Goal: Task Accomplishment & Management: Use online tool/utility

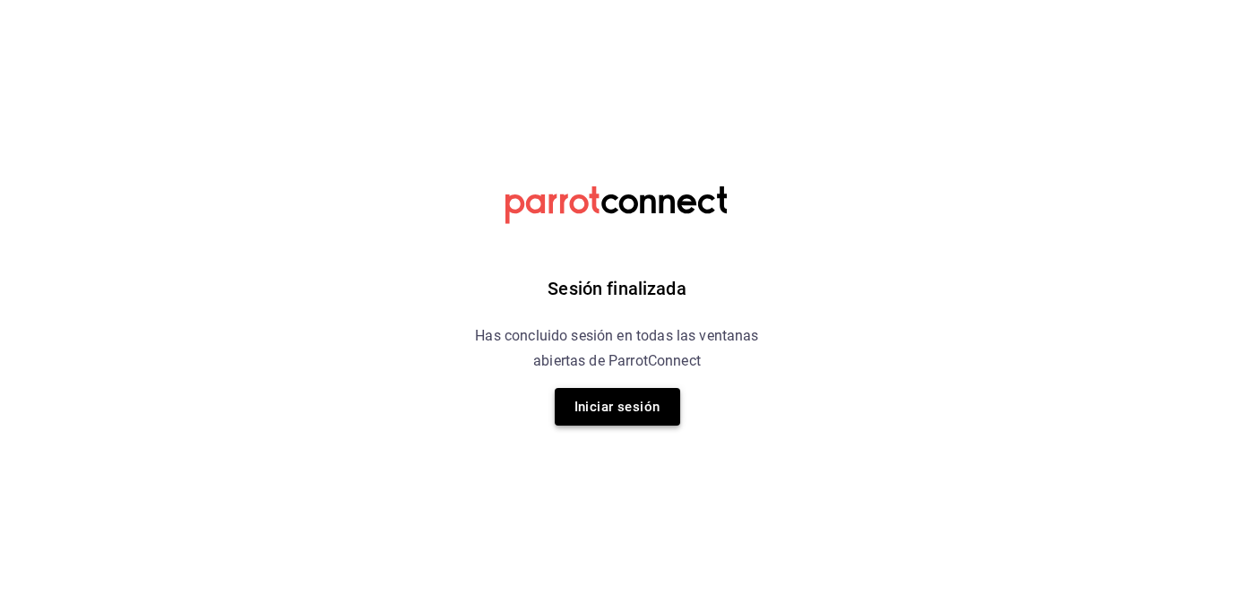
click at [629, 420] on button "Iniciar sesión" at bounding box center [617, 407] width 125 height 38
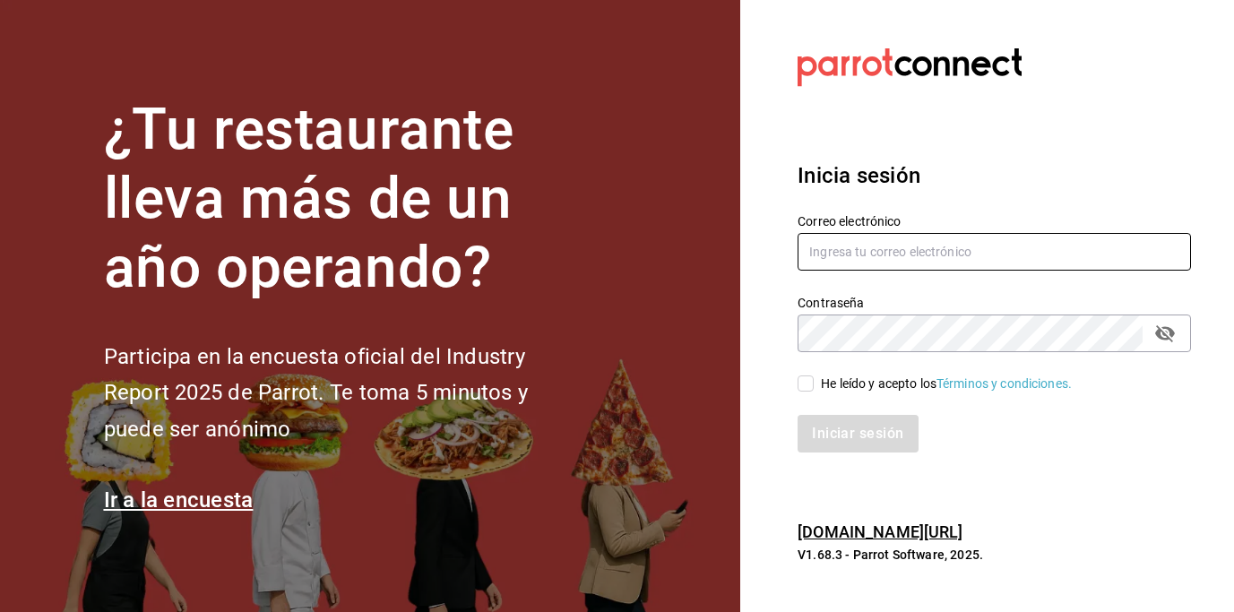
type input "centrosdeconsumo@yesyesstudio.com"
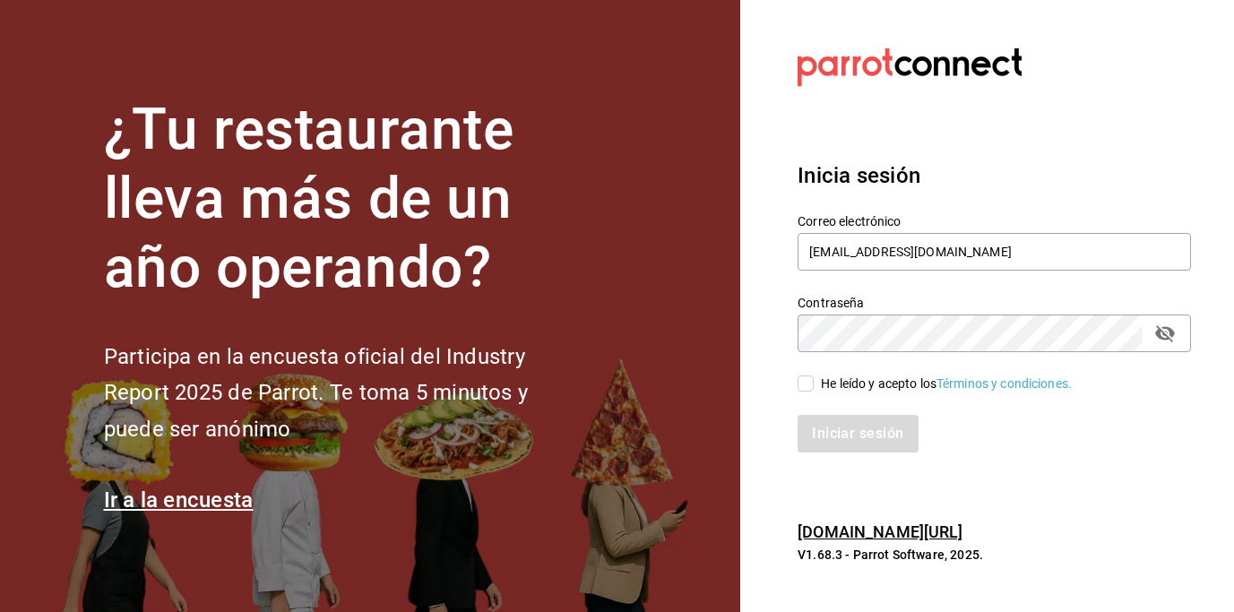
click at [809, 381] on input "He leído y acepto los Términos y condiciones." at bounding box center [805, 383] width 16 height 16
checkbox input "true"
click at [837, 434] on button "Iniciar sesión" at bounding box center [858, 434] width 122 height 38
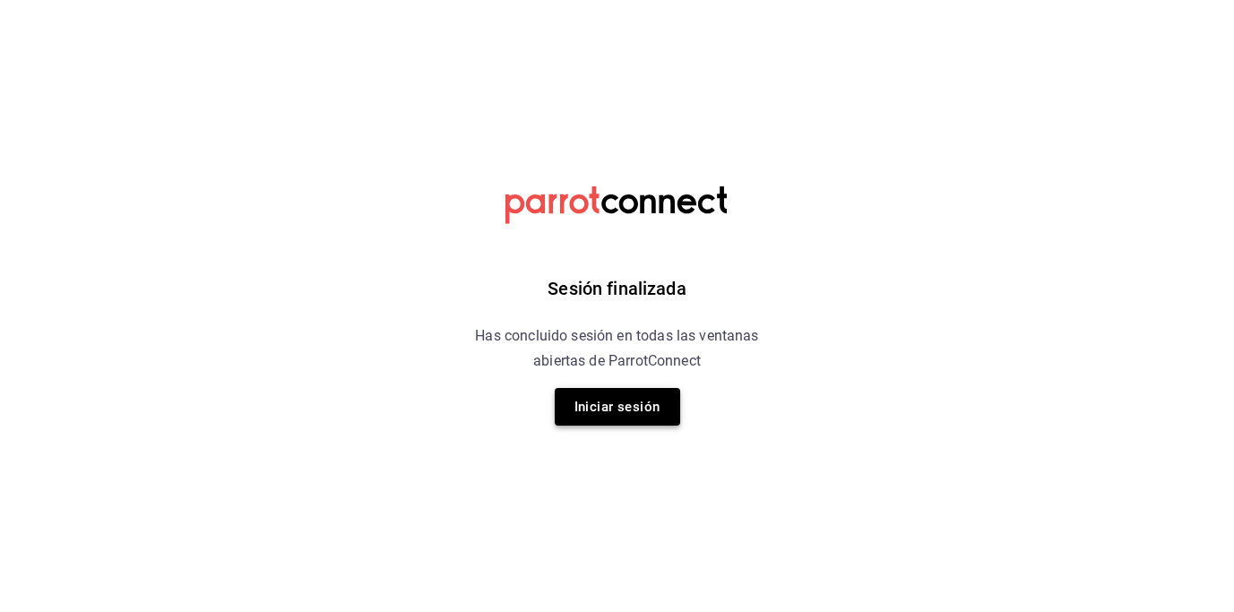
click at [622, 404] on button "Iniciar sesión" at bounding box center [617, 407] width 125 height 38
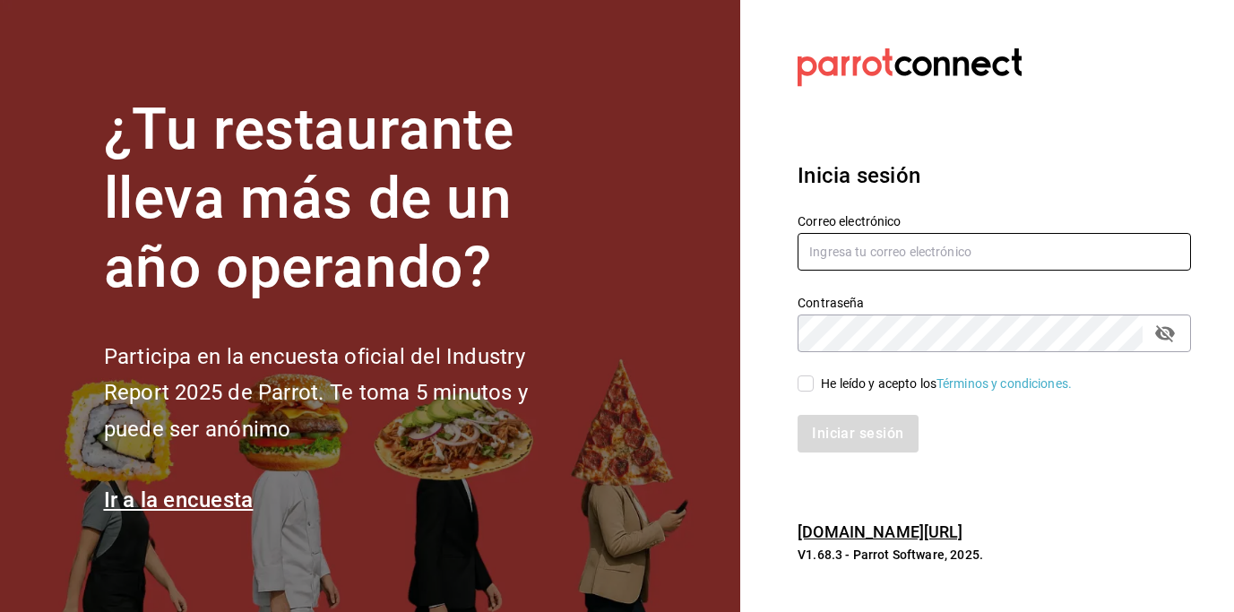
type input "centrosdeconsumo@yesyesstudio.com"
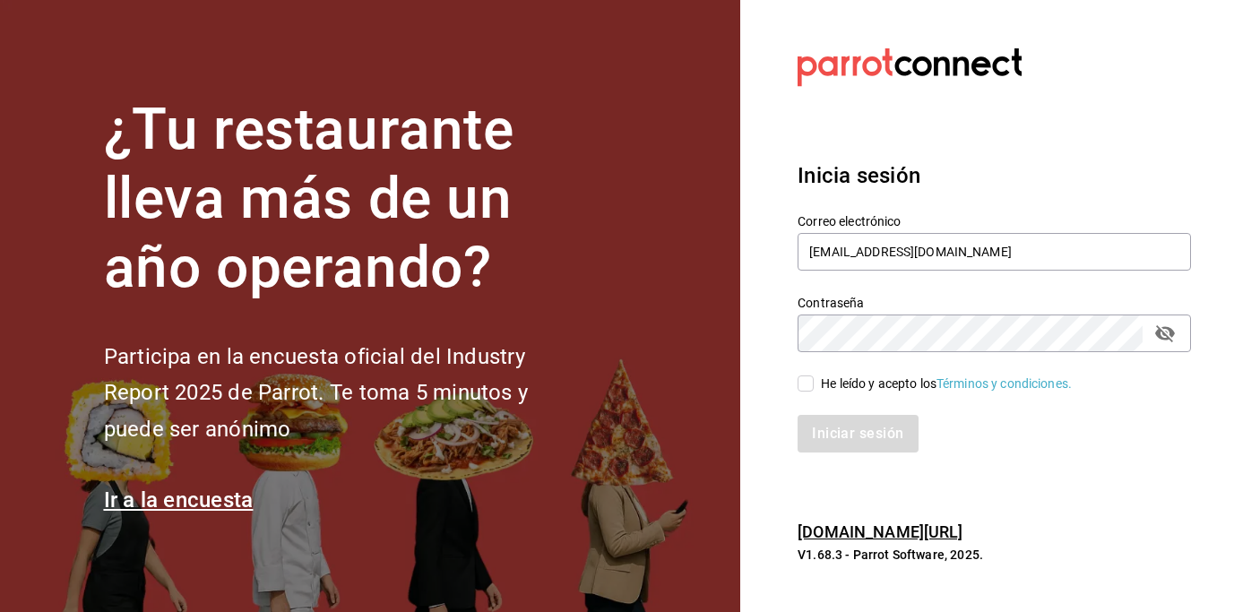
click at [804, 384] on input "He leído y acepto los Términos y condiciones." at bounding box center [805, 383] width 16 height 16
checkbox input "true"
click at [856, 426] on button "Iniciar sesión" at bounding box center [858, 434] width 122 height 38
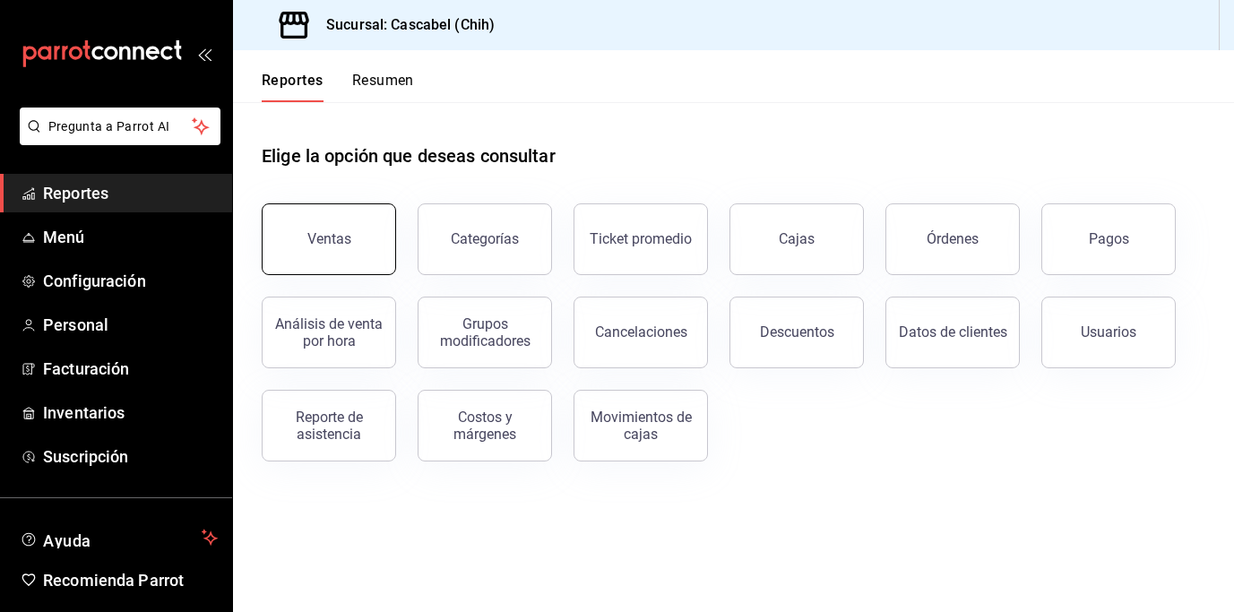
click at [313, 236] on div "Ventas" at bounding box center [329, 238] width 44 height 17
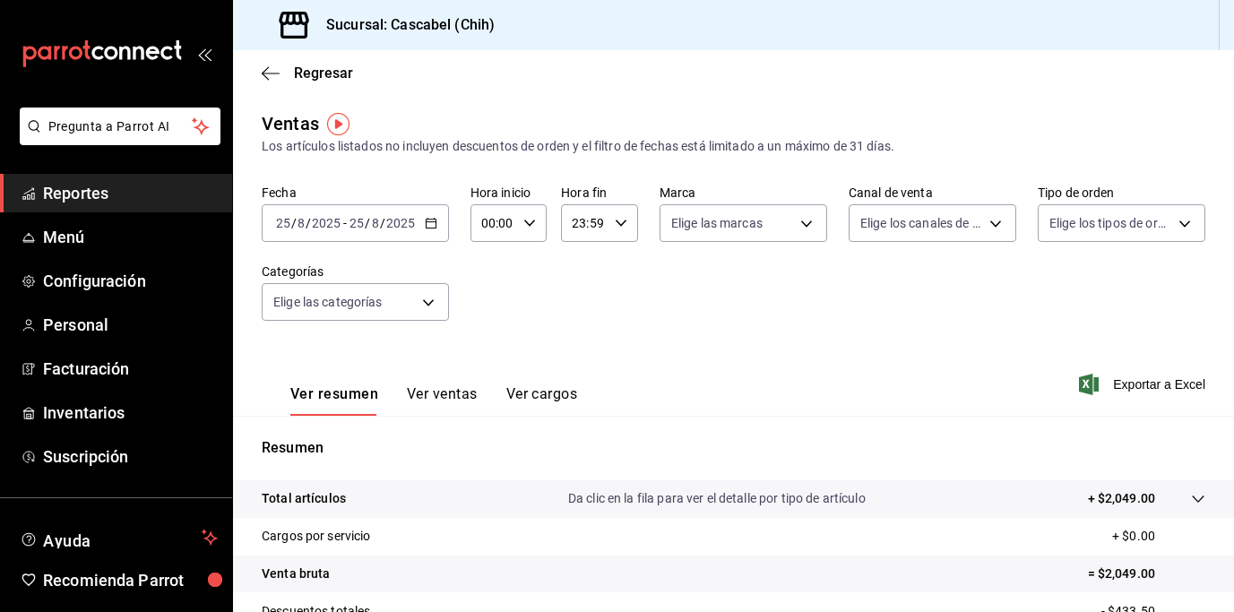
click at [428, 223] on icon "button" at bounding box center [431, 223] width 13 height 13
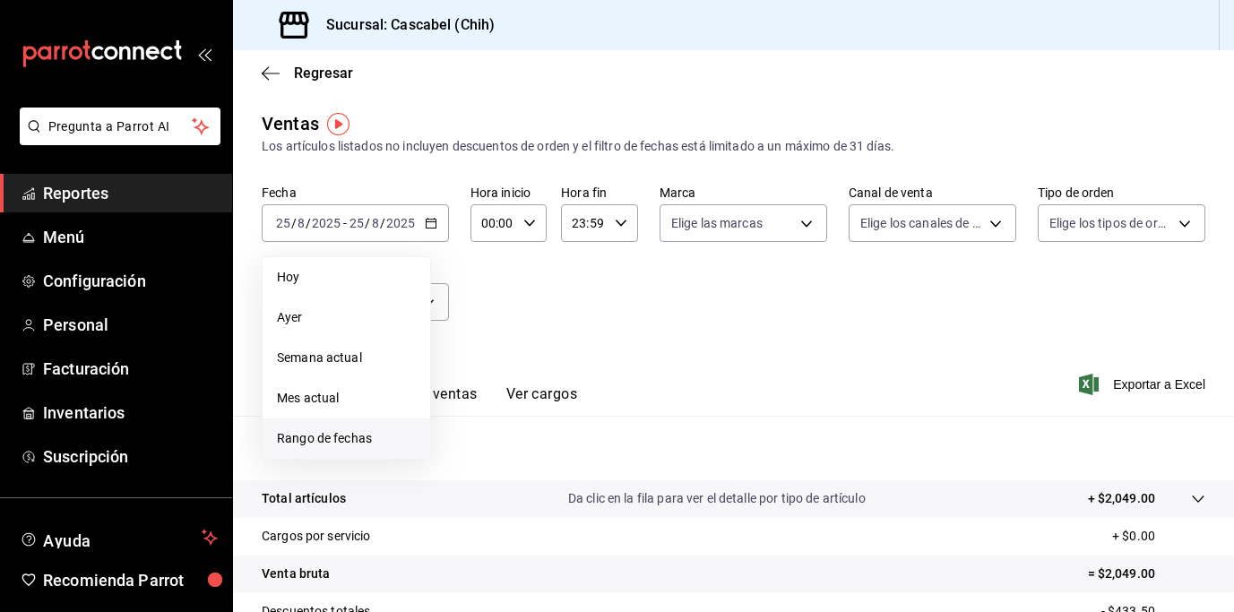
click at [361, 436] on span "Rango de fechas" at bounding box center [346, 438] width 139 height 19
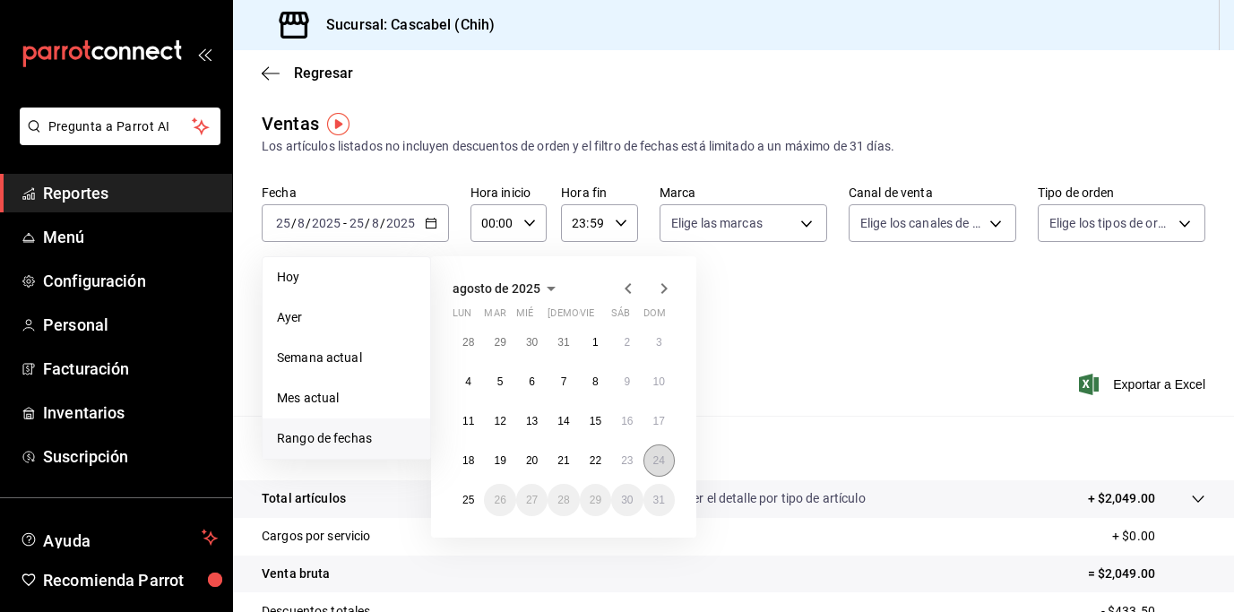
click at [659, 461] on abbr "24" at bounding box center [659, 460] width 12 height 13
click at [465, 499] on abbr "25" at bounding box center [468, 500] width 12 height 13
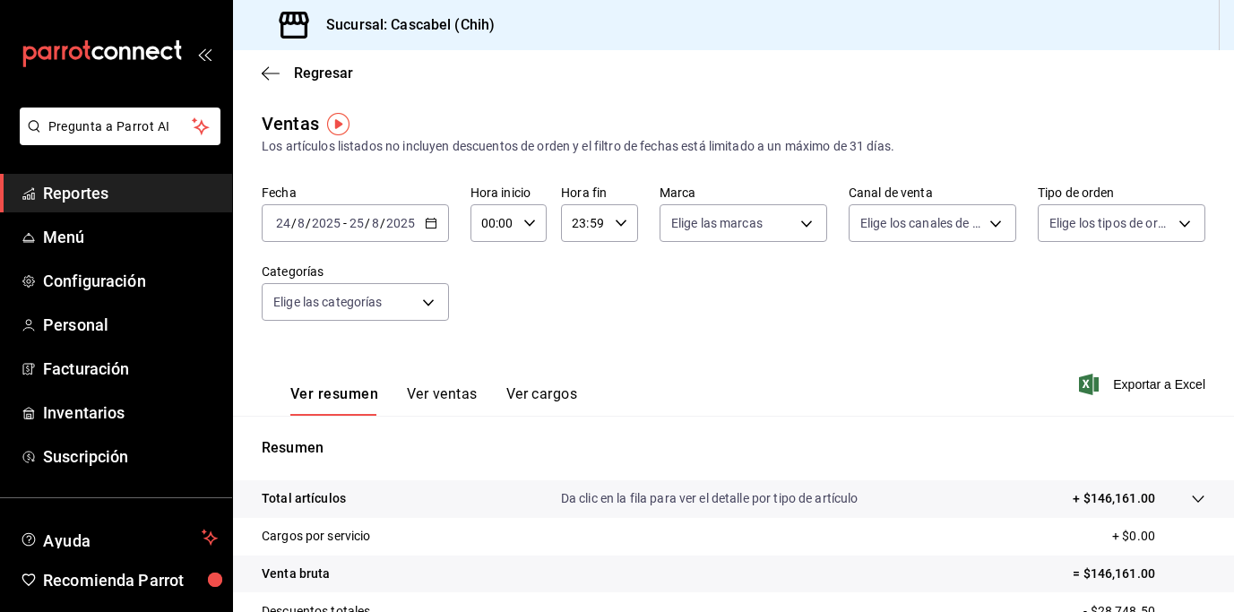
click at [535, 224] on div "00:00 Hora inicio" at bounding box center [508, 223] width 77 height 38
click at [493, 355] on span "12" at bounding box center [488, 359] width 9 height 14
type input "12:00"
click at [618, 225] on div at bounding box center [617, 306] width 1234 height 612
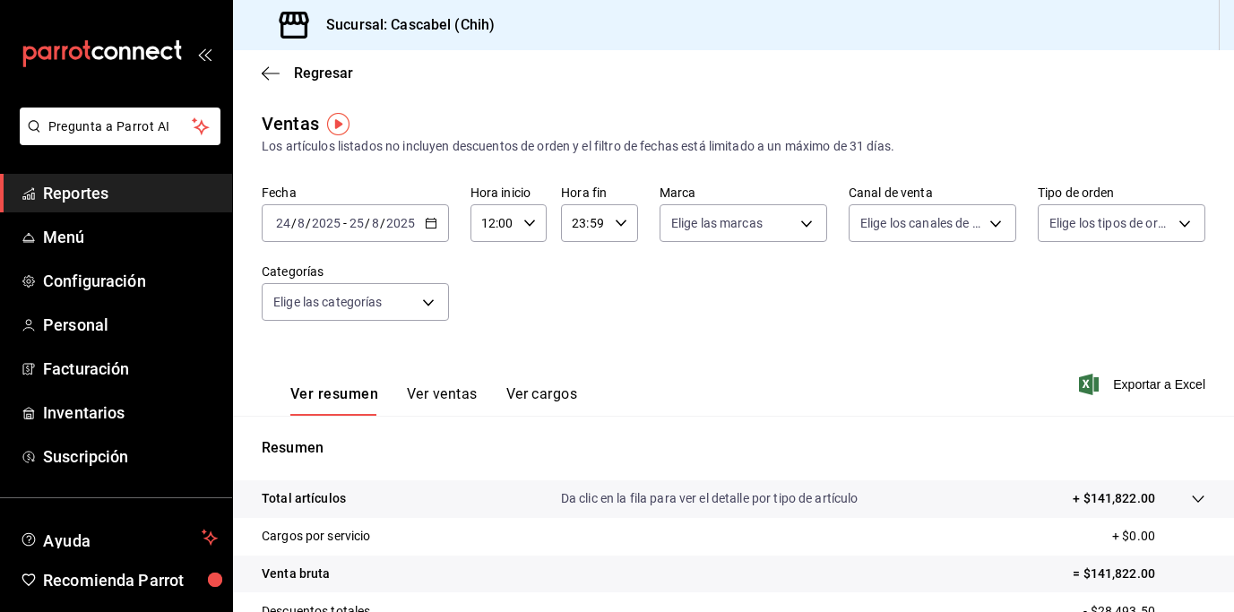
click at [615, 219] on icon "button" at bounding box center [621, 223] width 13 height 13
click at [583, 357] on button "02" at bounding box center [577, 355] width 30 height 36
type input "02:59"
click at [766, 298] on div at bounding box center [617, 306] width 1234 height 612
click at [456, 393] on button "Ver ventas" at bounding box center [442, 400] width 71 height 30
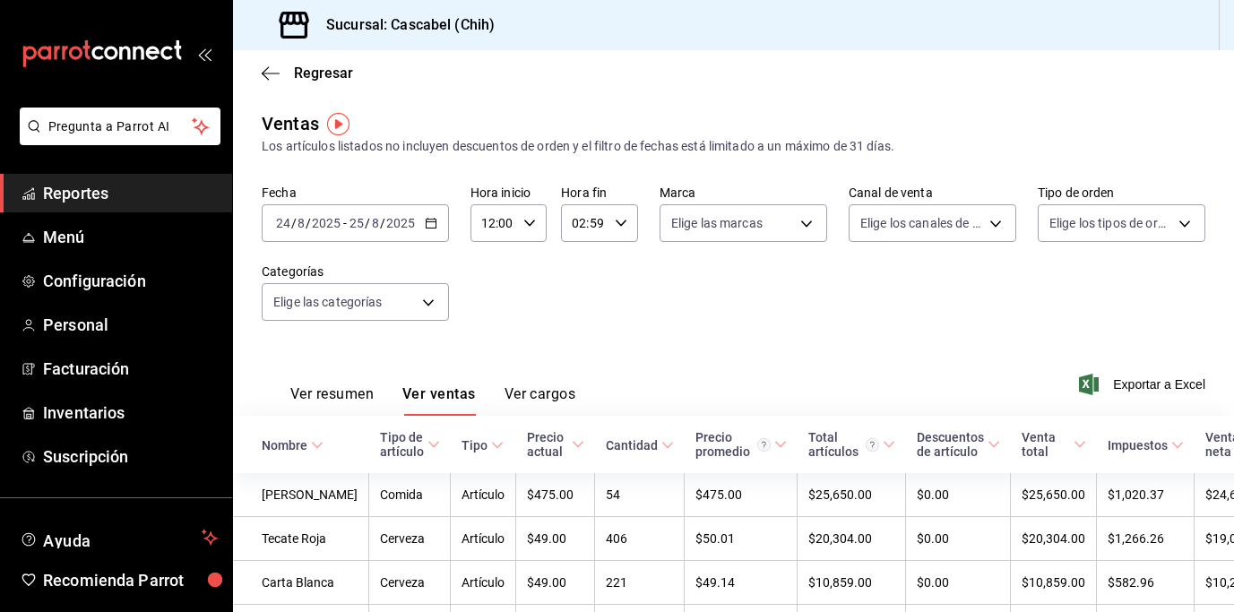
click at [315, 395] on button "Ver resumen" at bounding box center [331, 400] width 83 height 30
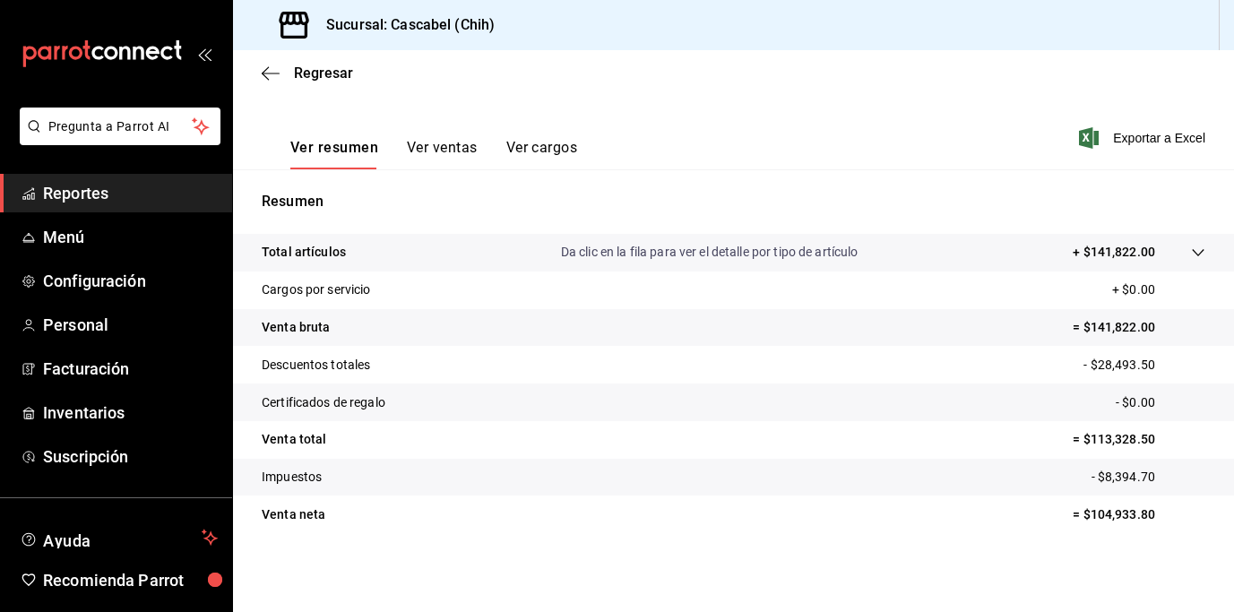
scroll to position [246, 0]
click at [1191, 251] on icon at bounding box center [1198, 252] width 14 height 14
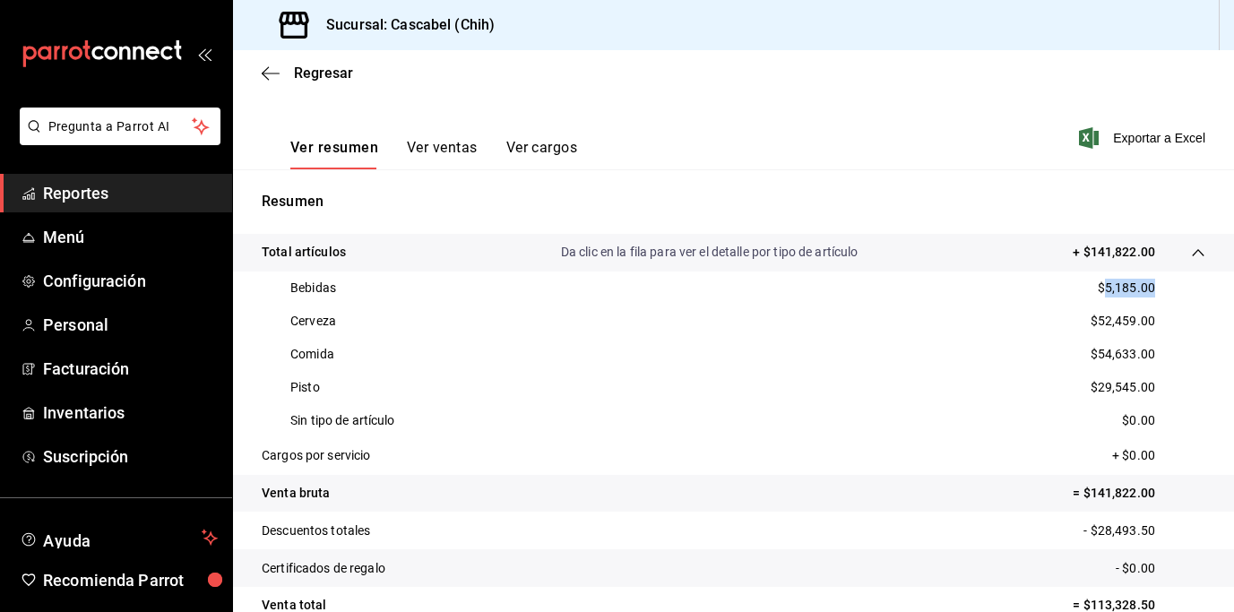
drag, startPoint x: 1146, startPoint y: 288, endPoint x: 1088, endPoint y: 288, distance: 57.3
click at [1088, 288] on div "Bebidas $5,185.00" at bounding box center [733, 287] width 943 height 33
copy p "5,185.00"
drag, startPoint x: 1087, startPoint y: 320, endPoint x: 1148, endPoint y: 322, distance: 60.9
click at [1148, 322] on div "Cerveza $52,459.00" at bounding box center [733, 321] width 943 height 33
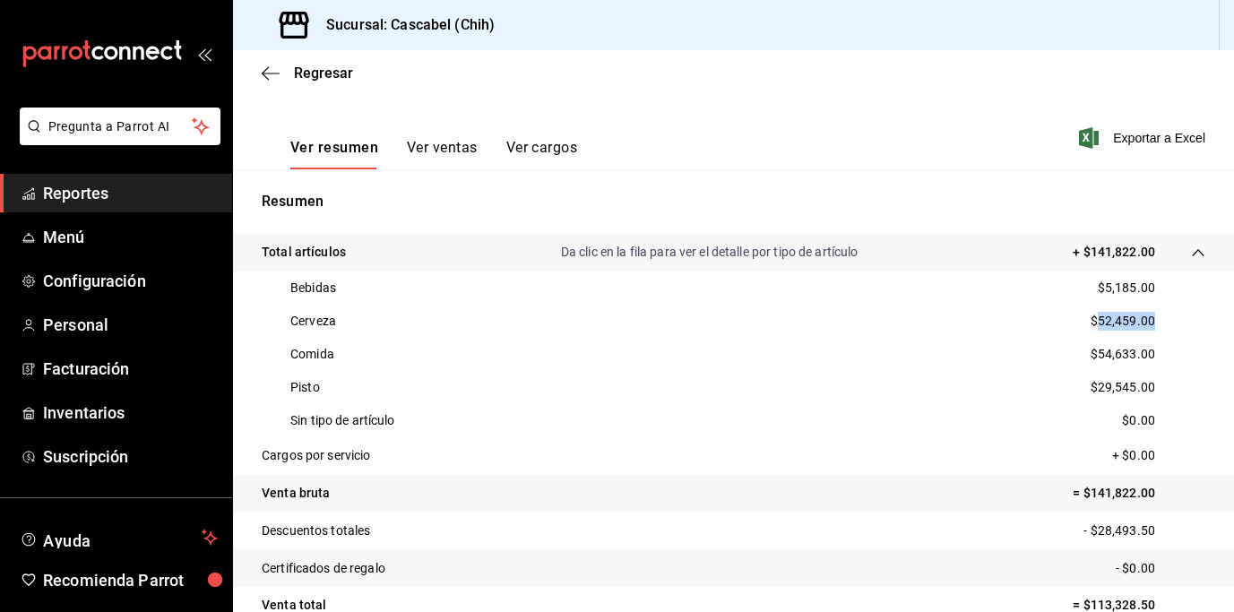
copy p "52,459.00"
drag, startPoint x: 1085, startPoint y: 353, endPoint x: 1143, endPoint y: 351, distance: 58.3
click at [1143, 351] on div "Comida $54,633.00" at bounding box center [733, 354] width 943 height 33
copy p "54,633.00"
drag, startPoint x: 1087, startPoint y: 387, endPoint x: 1141, endPoint y: 389, distance: 54.7
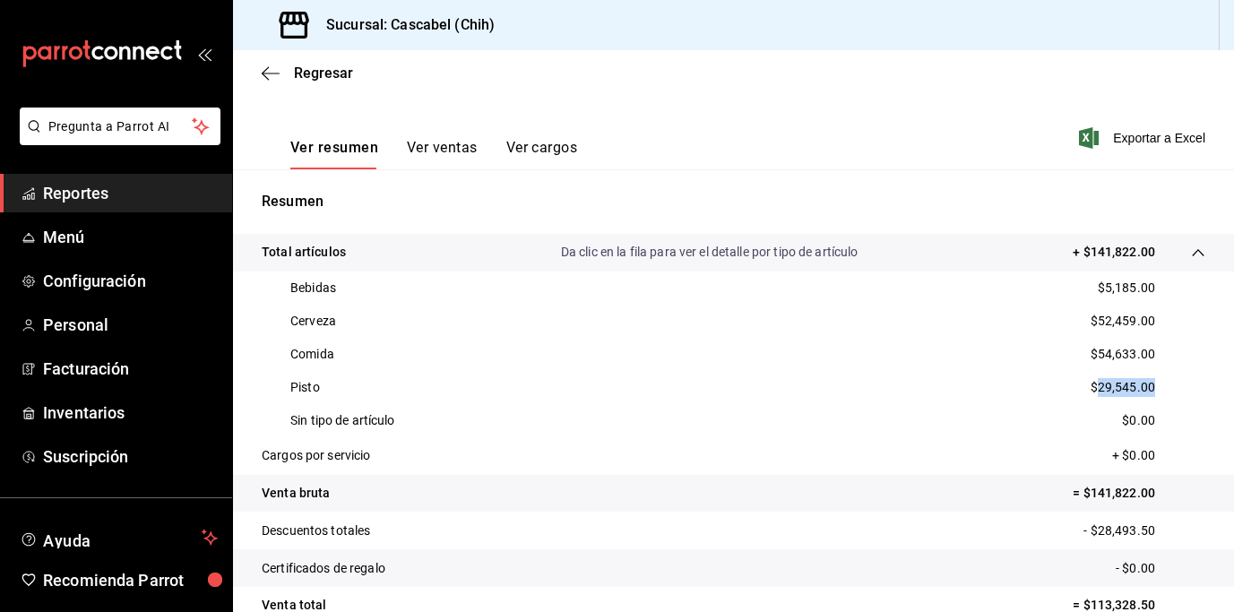
click at [1141, 389] on div "Pisto $29,545.00" at bounding box center [733, 387] width 943 height 33
copy p "29,545.00"
drag, startPoint x: 1085, startPoint y: 533, endPoint x: 1148, endPoint y: 530, distance: 62.8
click at [1148, 530] on p "- $28,493.50" at bounding box center [1144, 530] width 122 height 19
copy p "28,493.50"
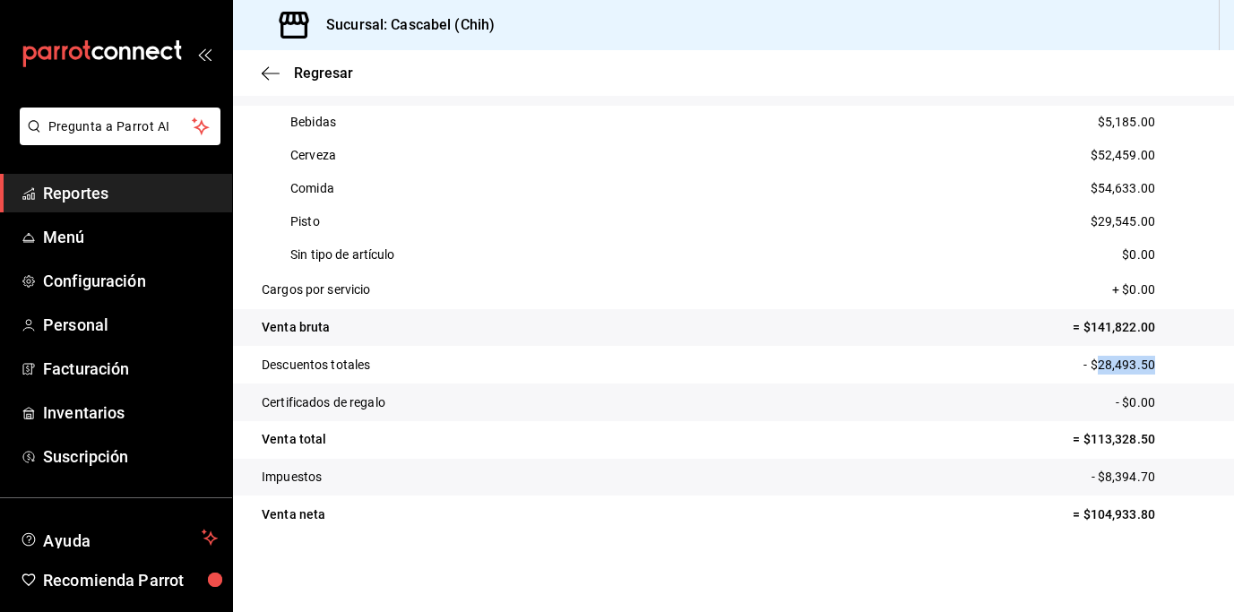
scroll to position [0, 0]
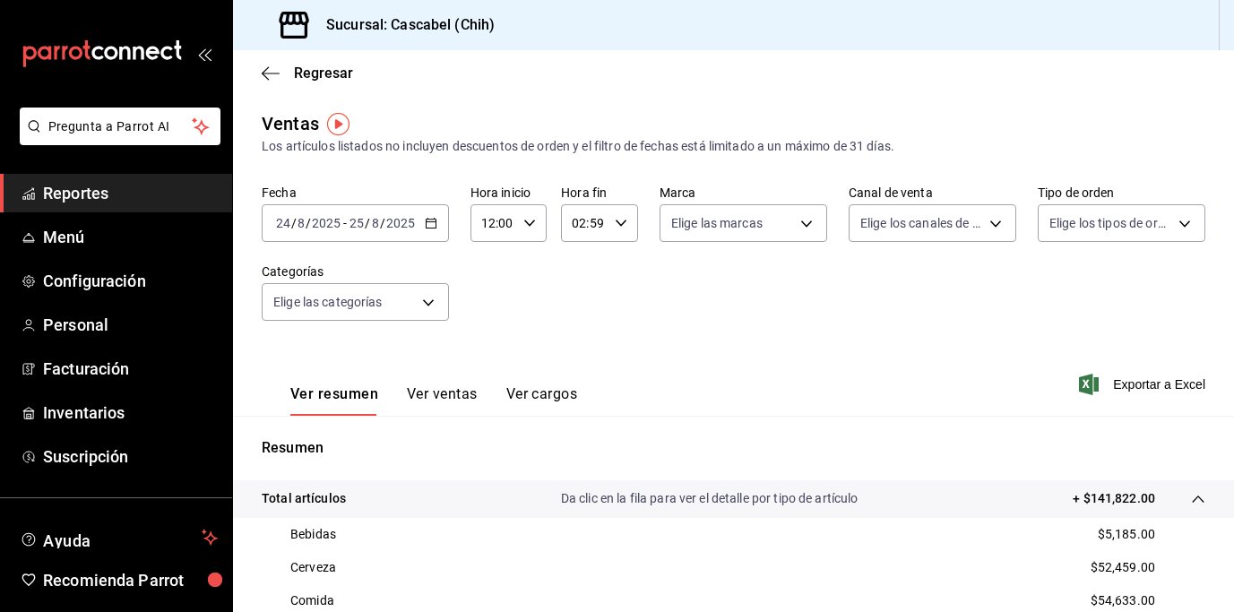
click at [529, 222] on \(Stroke\) "button" at bounding box center [529, 222] width 11 height 6
click at [490, 275] on span "11" at bounding box center [488, 274] width 9 height 14
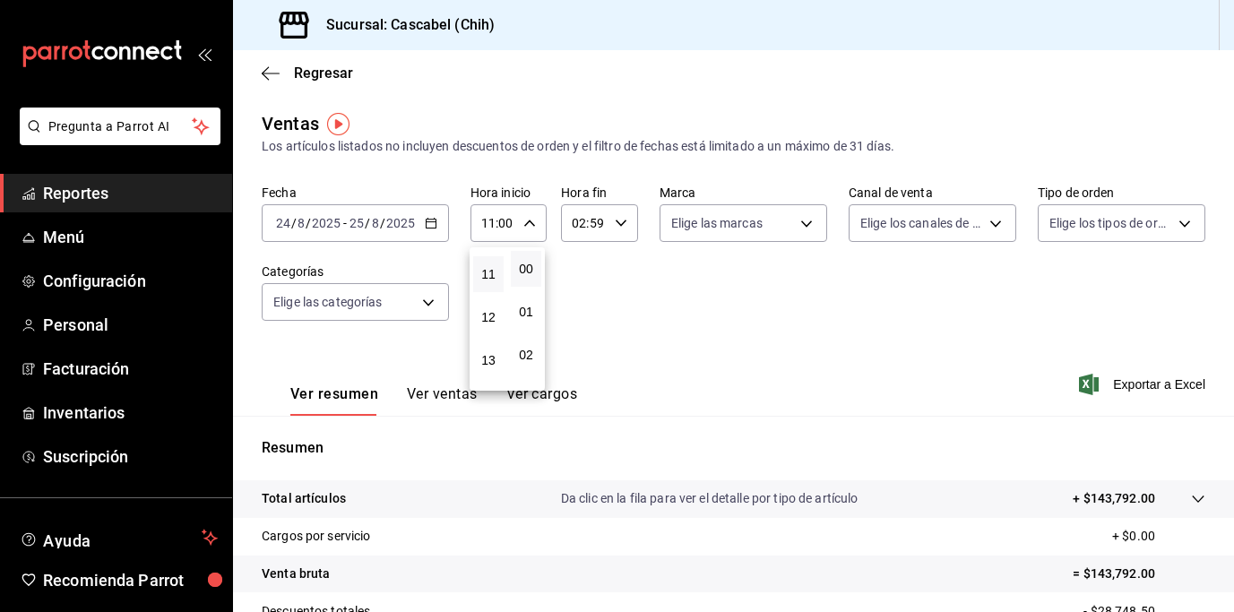
click at [896, 333] on div at bounding box center [617, 306] width 1234 height 612
click at [1191, 496] on icon at bounding box center [1198, 499] width 14 height 14
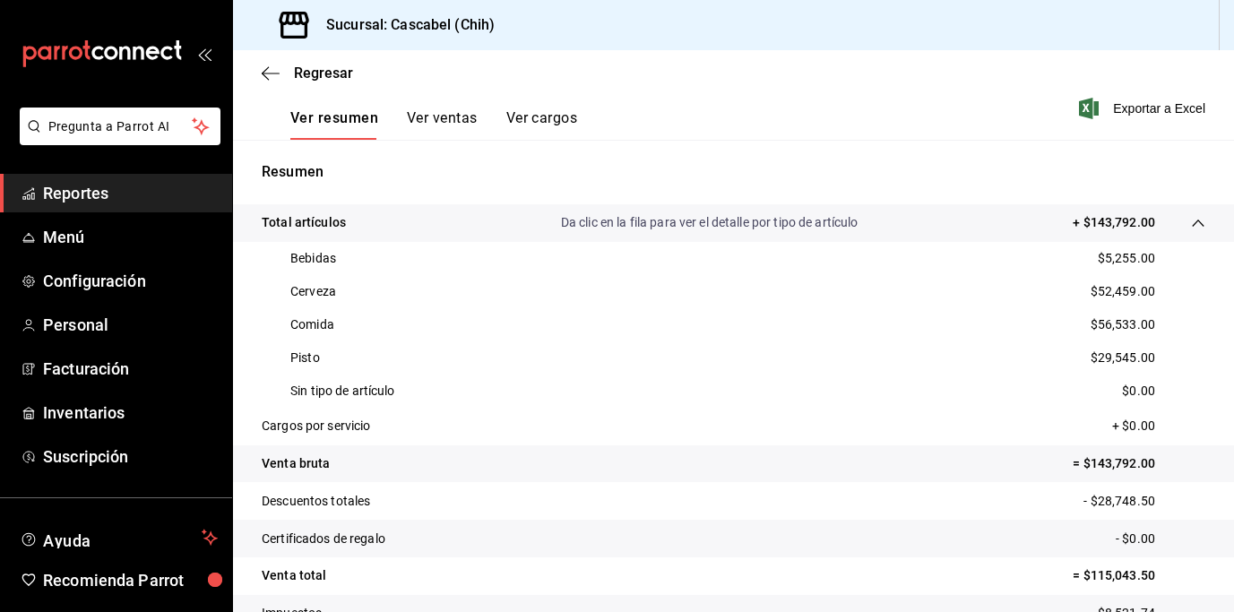
scroll to position [276, 0]
drag, startPoint x: 1083, startPoint y: 290, endPoint x: 1155, endPoint y: 289, distance: 71.7
click at [1155, 289] on div "Cerveza $52,459.00" at bounding box center [733, 291] width 943 height 33
copy p "52,459.00"
drag, startPoint x: 1085, startPoint y: 357, endPoint x: 1155, endPoint y: 352, distance: 70.1
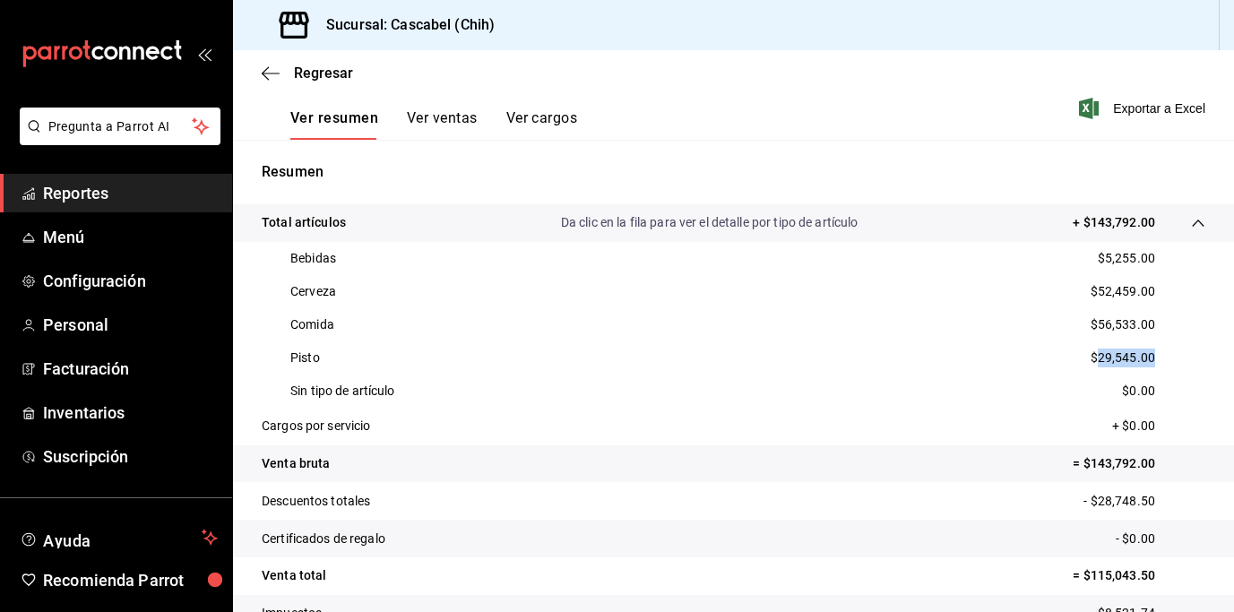
click at [1155, 352] on div "Pisto $29,545.00" at bounding box center [733, 357] width 943 height 33
click at [1172, 320] on div "Comida $56,533.00" at bounding box center [733, 324] width 943 height 33
drag, startPoint x: 1152, startPoint y: 322, endPoint x: 1088, endPoint y: 325, distance: 64.6
click at [1088, 325] on div "Comida $56,533.00" at bounding box center [733, 324] width 943 height 33
copy p "56,533.00"
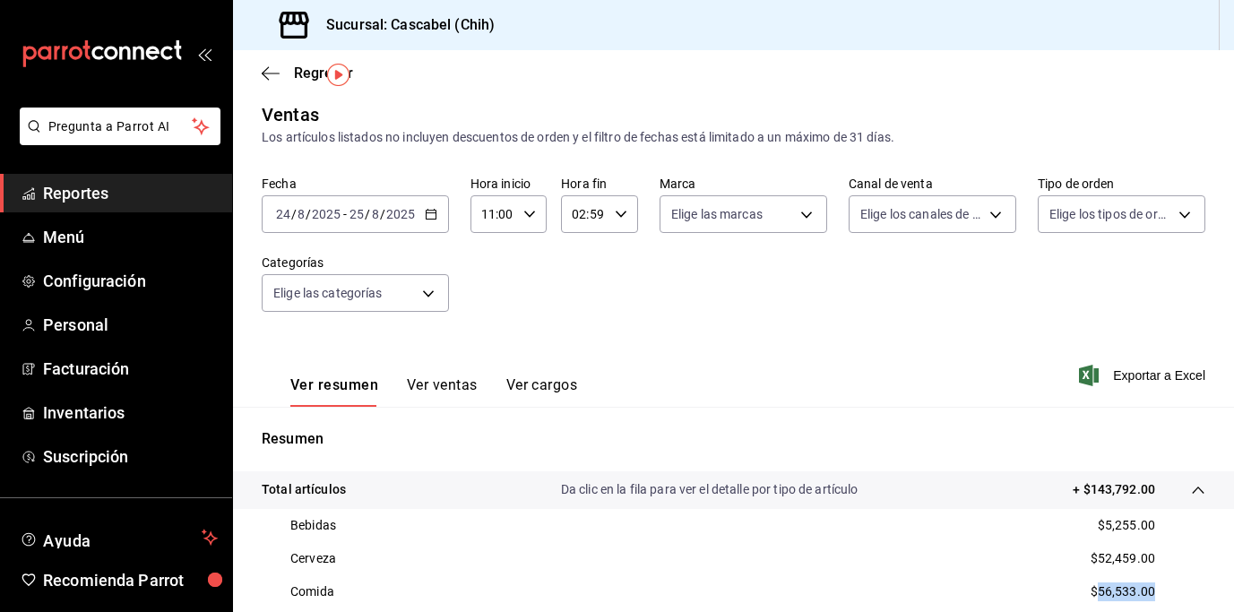
scroll to position [0, 0]
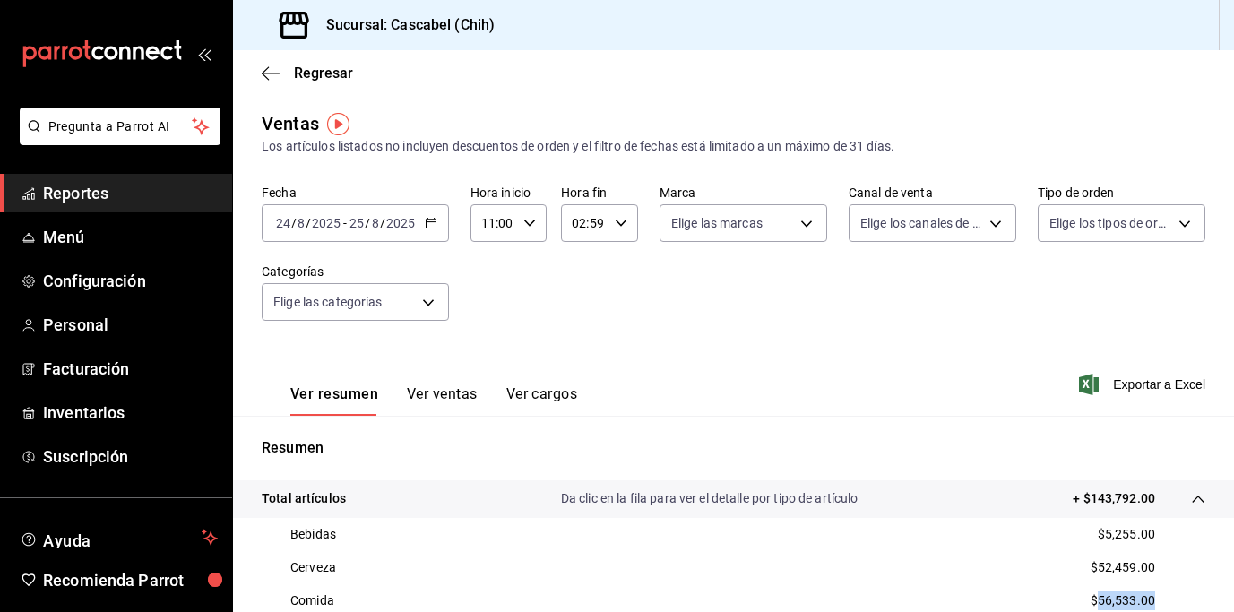
click at [428, 225] on icon "button" at bounding box center [431, 223] width 13 height 13
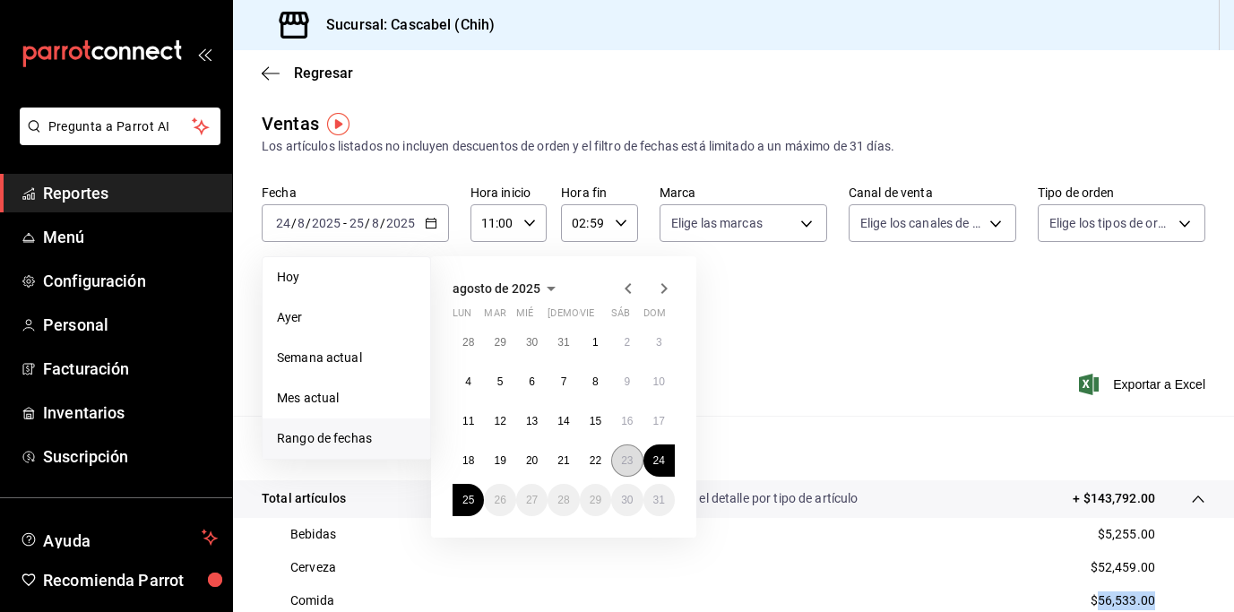
click at [622, 456] on abbr "23" at bounding box center [627, 460] width 12 height 13
click at [662, 462] on abbr "24" at bounding box center [659, 460] width 12 height 13
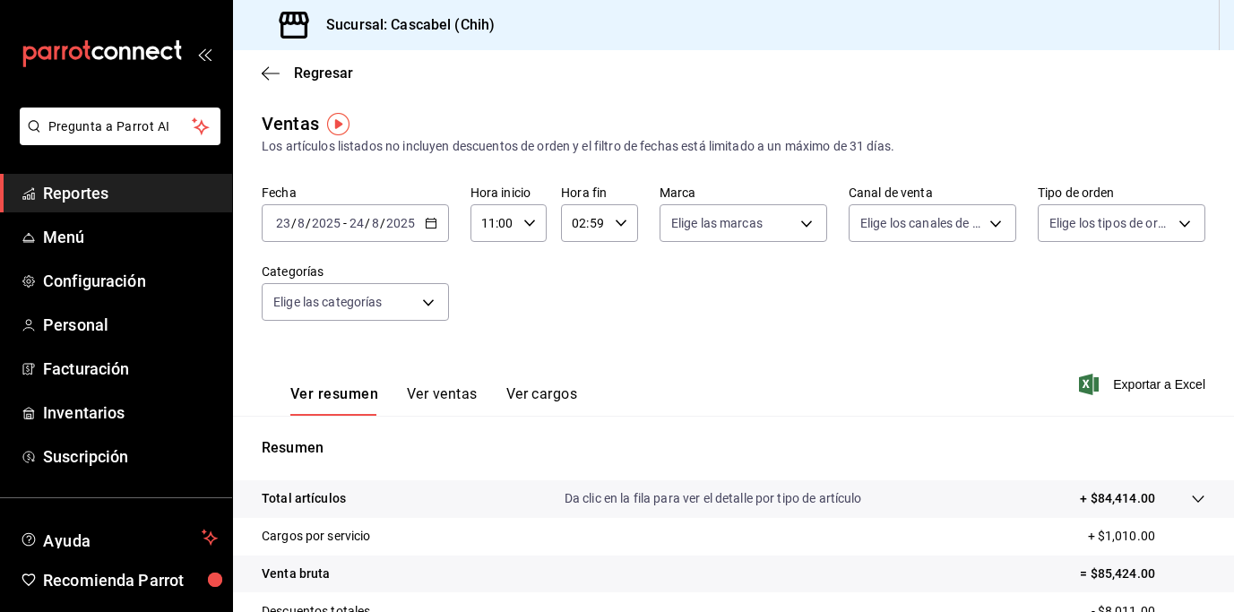
click at [524, 224] on icon "button" at bounding box center [529, 223] width 13 height 13
click at [493, 369] on span "12" at bounding box center [488, 367] width 9 height 14
type input "12:00"
click at [674, 308] on div at bounding box center [617, 306] width 1234 height 612
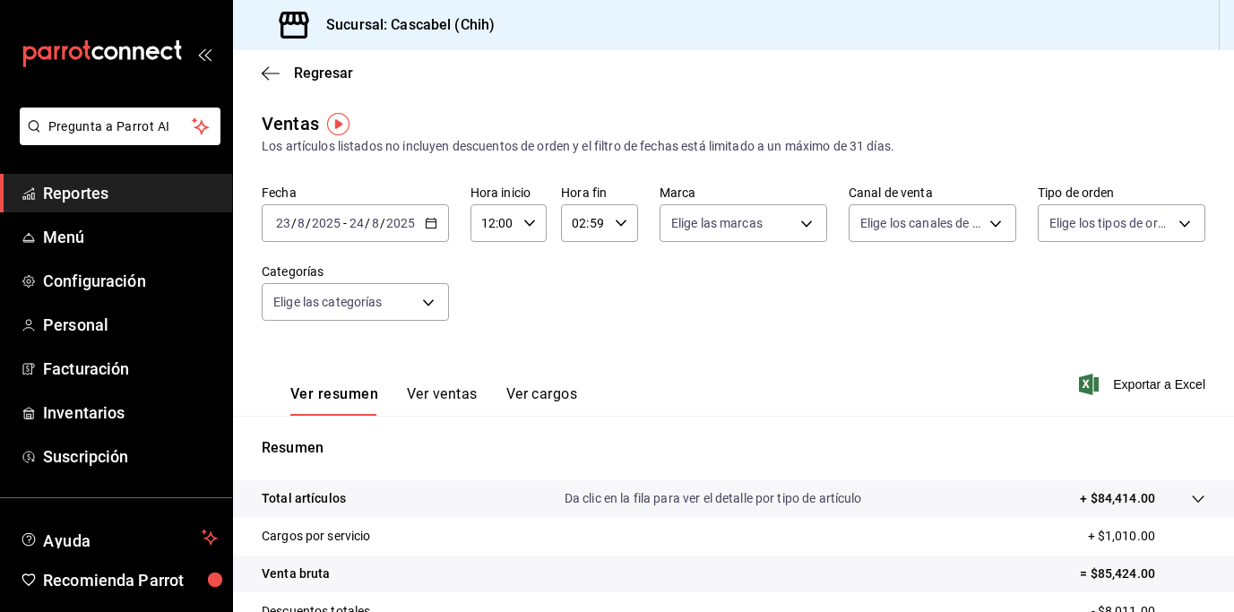
click at [1191, 496] on icon at bounding box center [1197, 498] width 12 height 7
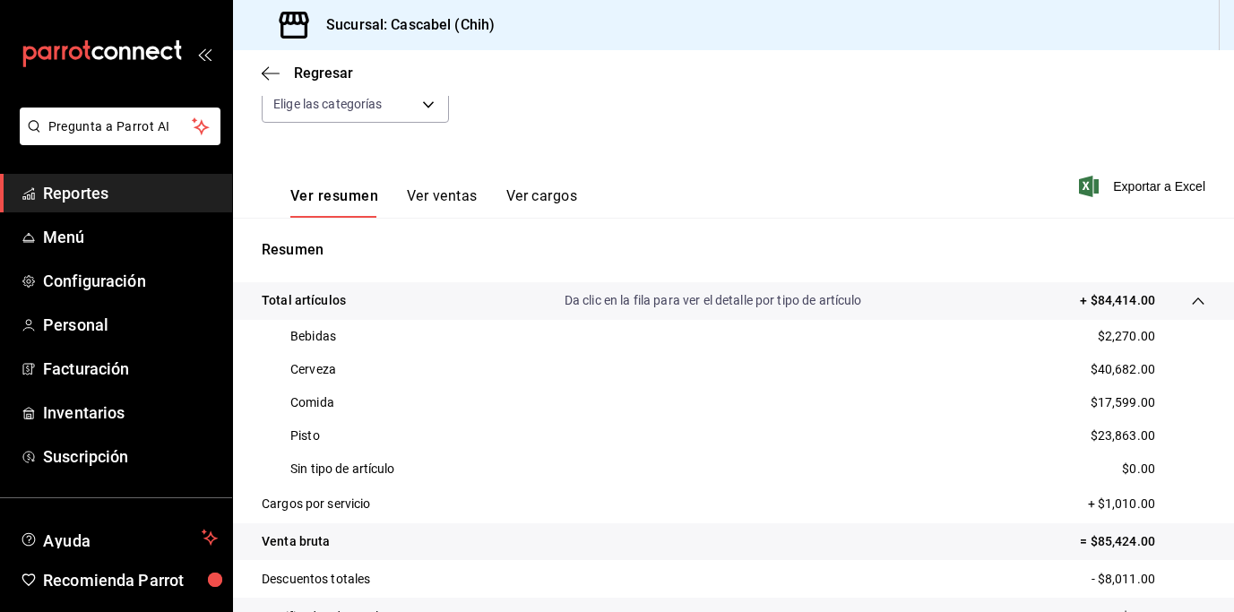
scroll to position [228, 0]
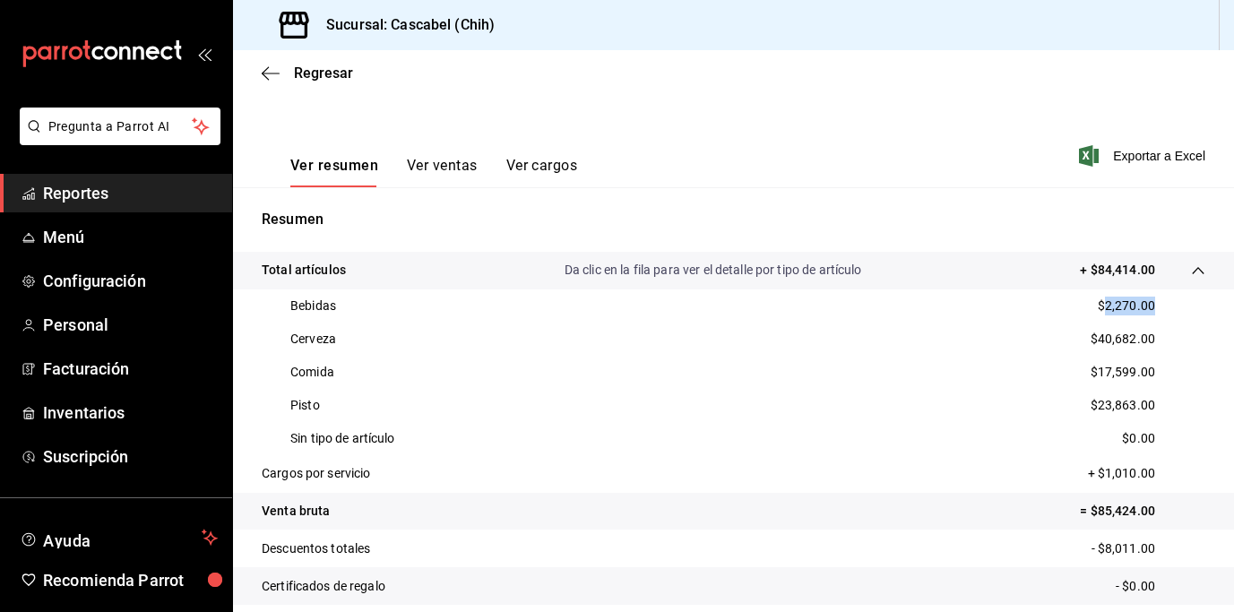
drag, startPoint x: 1092, startPoint y: 306, endPoint x: 1148, endPoint y: 309, distance: 55.6
click at [1148, 309] on div "Bebidas $2,270.00" at bounding box center [733, 305] width 943 height 33
copy p "2,270.00"
drag, startPoint x: 1088, startPoint y: 338, endPoint x: 1157, endPoint y: 337, distance: 69.9
click at [1157, 337] on div "Cerveza $40,682.00" at bounding box center [733, 338] width 943 height 33
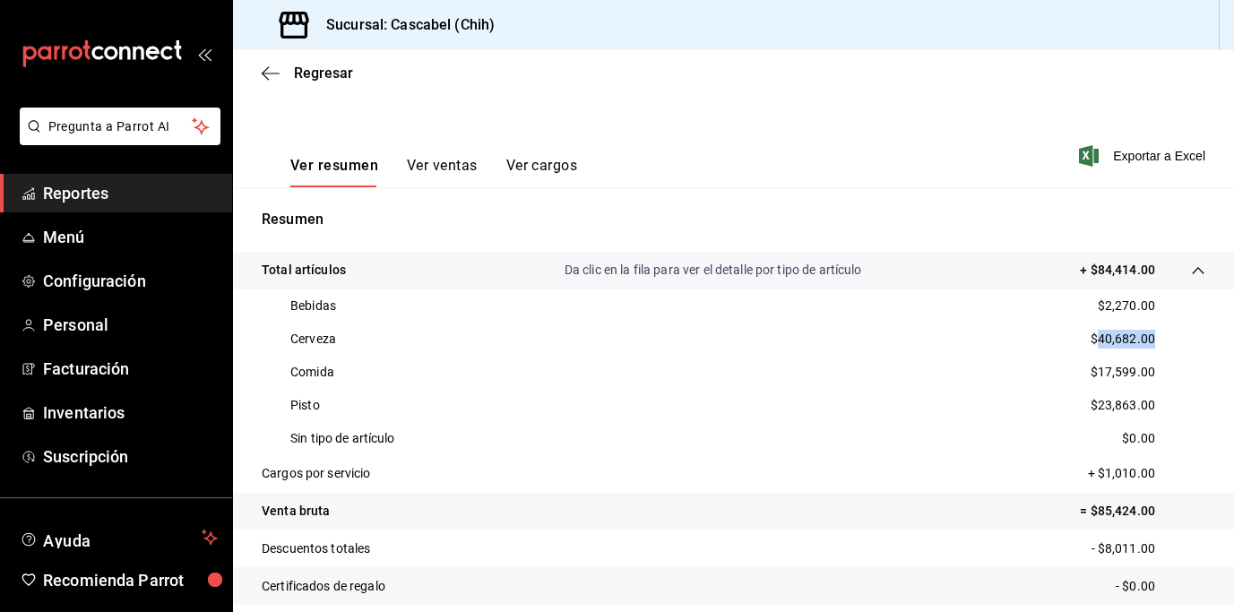
copy p "40,682.00"
drag, startPoint x: 1086, startPoint y: 369, endPoint x: 1154, endPoint y: 368, distance: 68.1
click at [1154, 368] on div "Comida $17,599.00" at bounding box center [733, 372] width 943 height 33
copy p "17,599.00"
drag, startPoint x: 1086, startPoint y: 406, endPoint x: 1164, endPoint y: 407, distance: 77.9
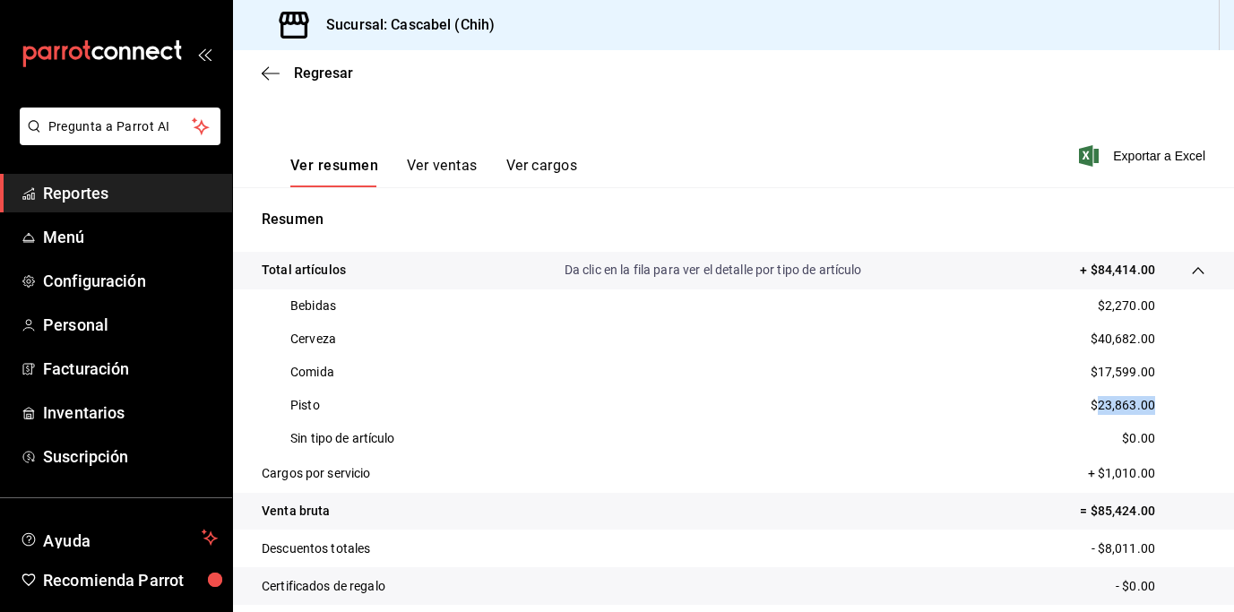
click at [1164, 407] on div "Pisto $23,863.00" at bounding box center [733, 405] width 943 height 33
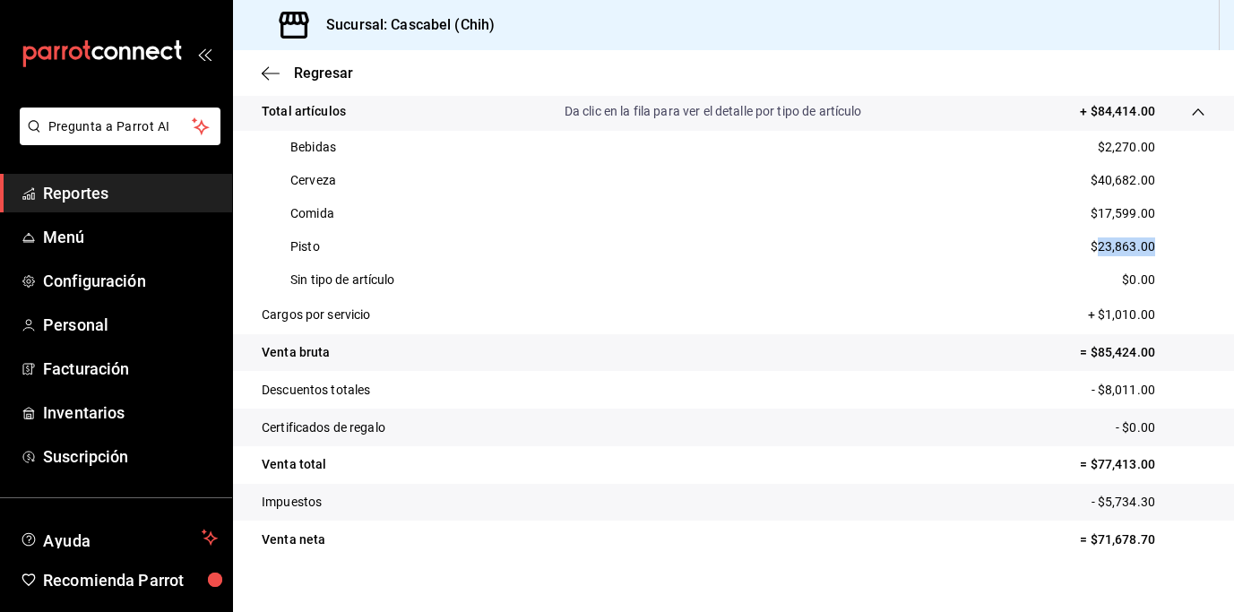
scroll to position [412, 0]
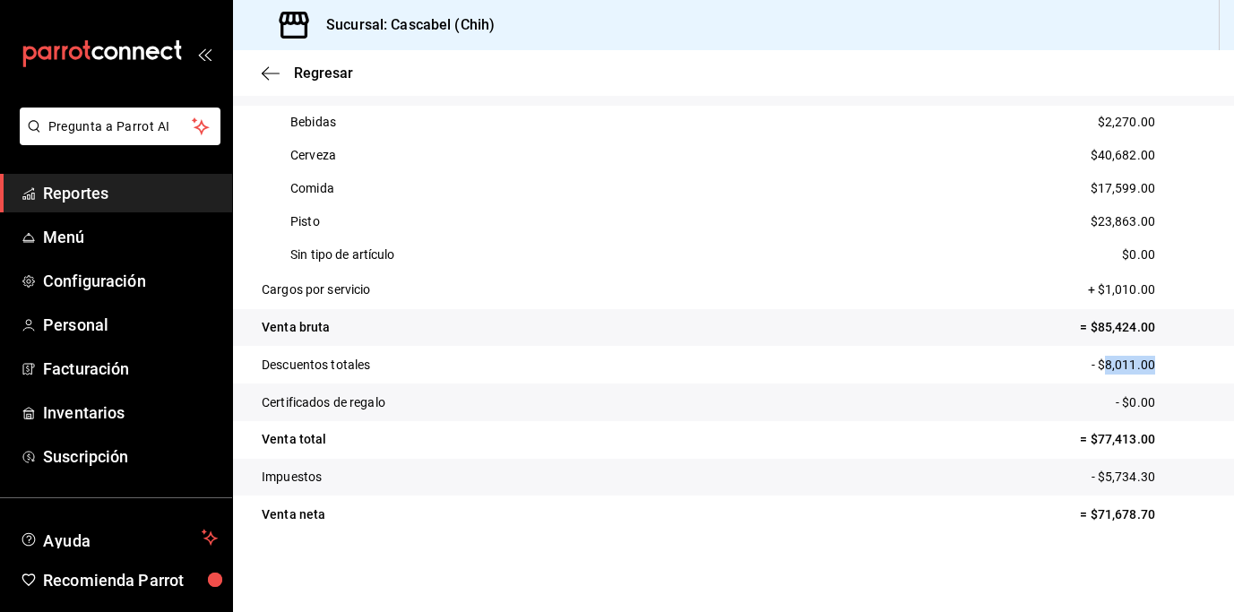
drag, startPoint x: 1094, startPoint y: 365, endPoint x: 1157, endPoint y: 359, distance: 63.0
click at [1157, 359] on p "- $8,011.00" at bounding box center [1148, 365] width 114 height 19
drag, startPoint x: 1091, startPoint y: 291, endPoint x: 1144, endPoint y: 288, distance: 53.0
click at [1144, 288] on p "+ $1,010.00" at bounding box center [1146, 289] width 117 height 19
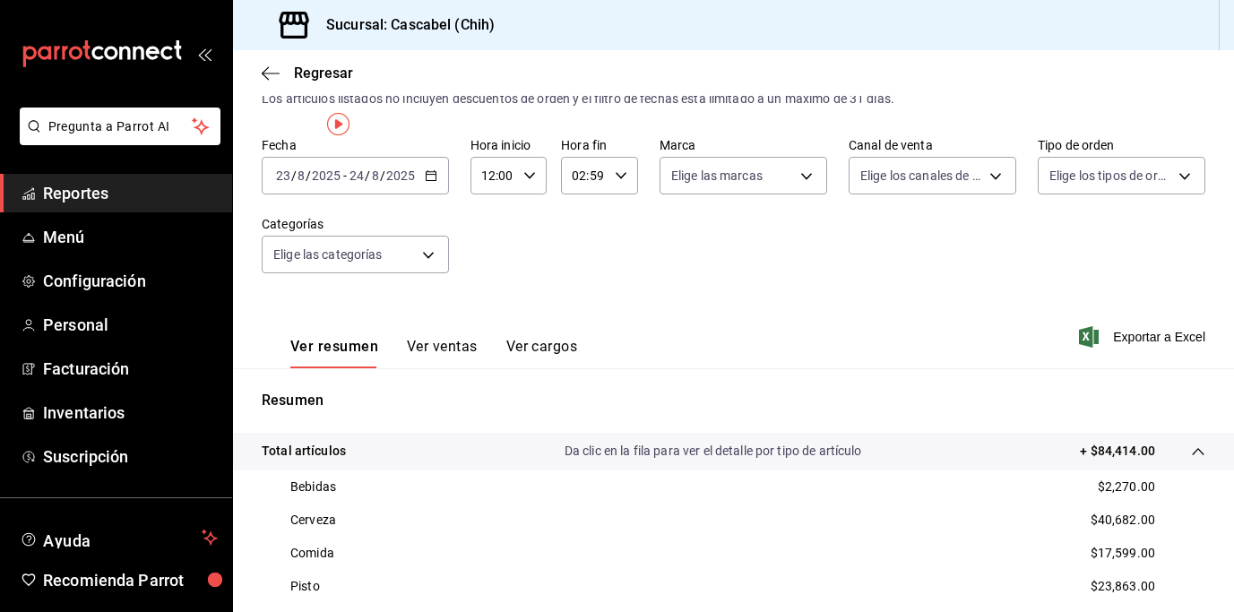
scroll to position [0, 0]
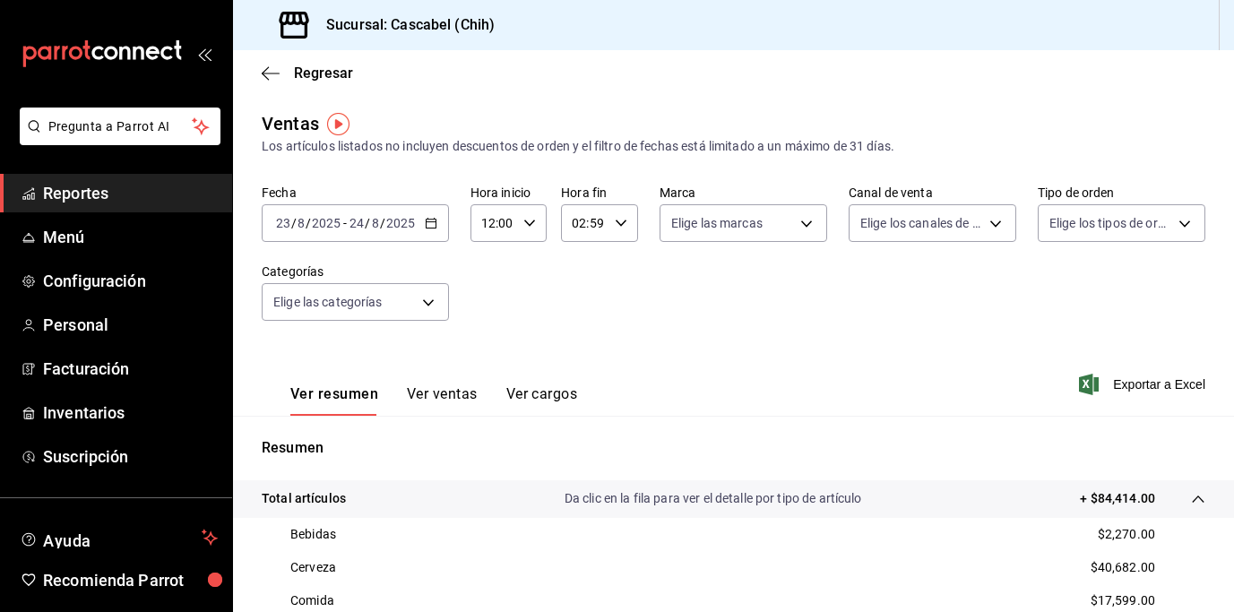
click at [433, 226] on icon "button" at bounding box center [431, 223] width 13 height 13
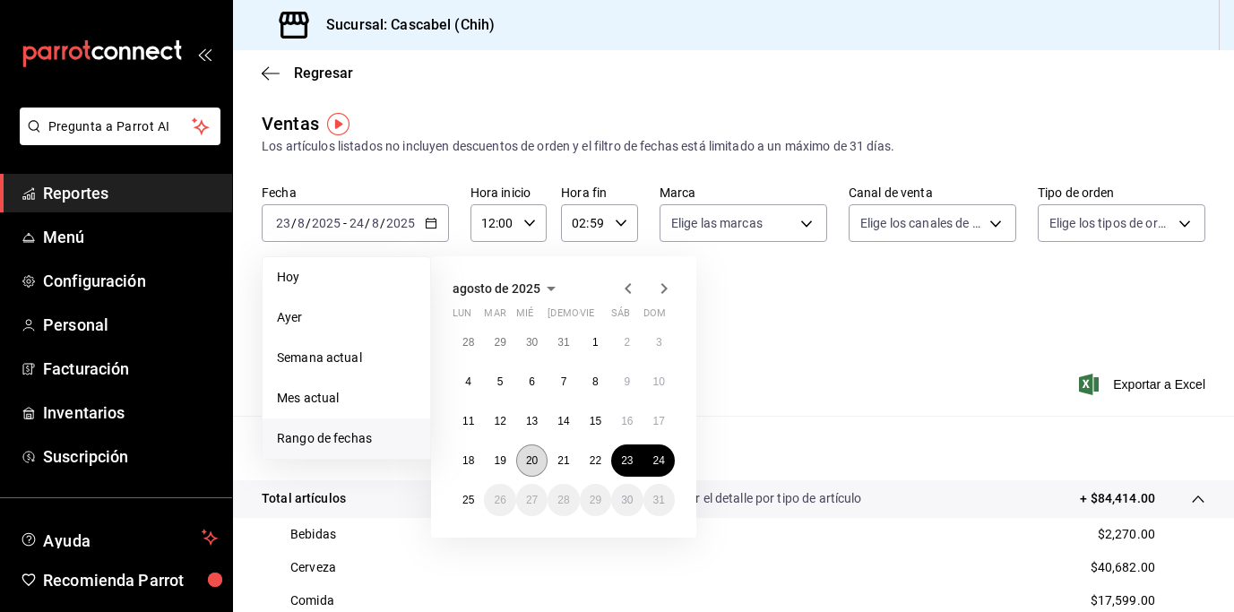
click at [531, 462] on abbr "20" at bounding box center [532, 460] width 12 height 13
click at [464, 504] on abbr "25" at bounding box center [468, 500] width 12 height 13
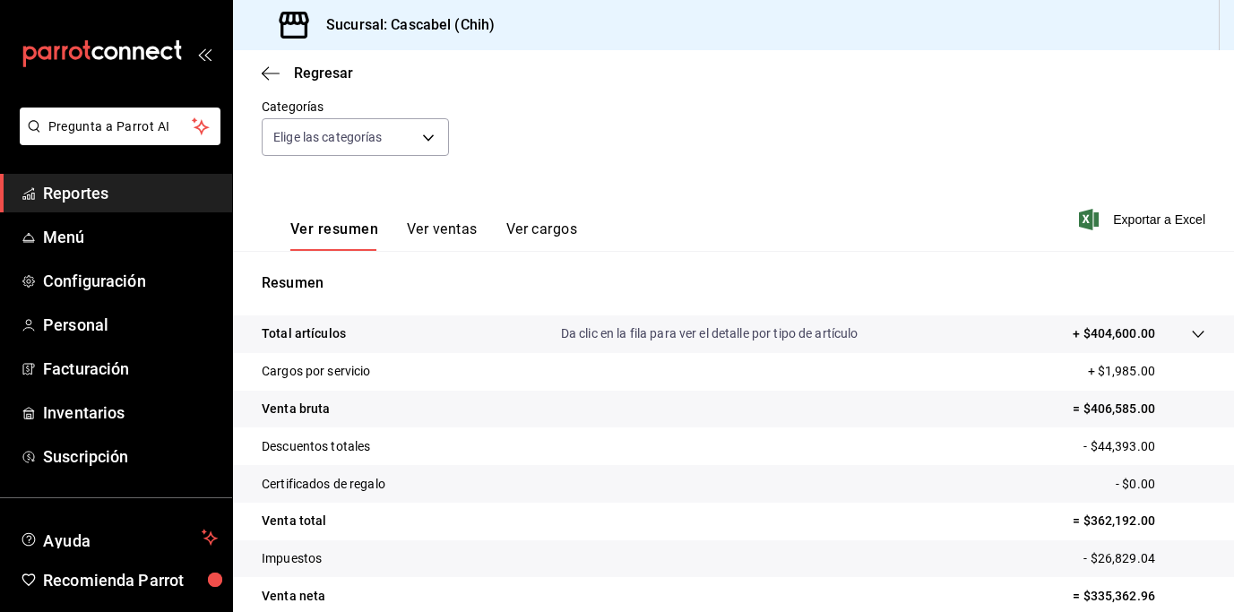
scroll to position [165, 0]
click at [1130, 219] on span "Exportar a Excel" at bounding box center [1143, 219] width 123 height 21
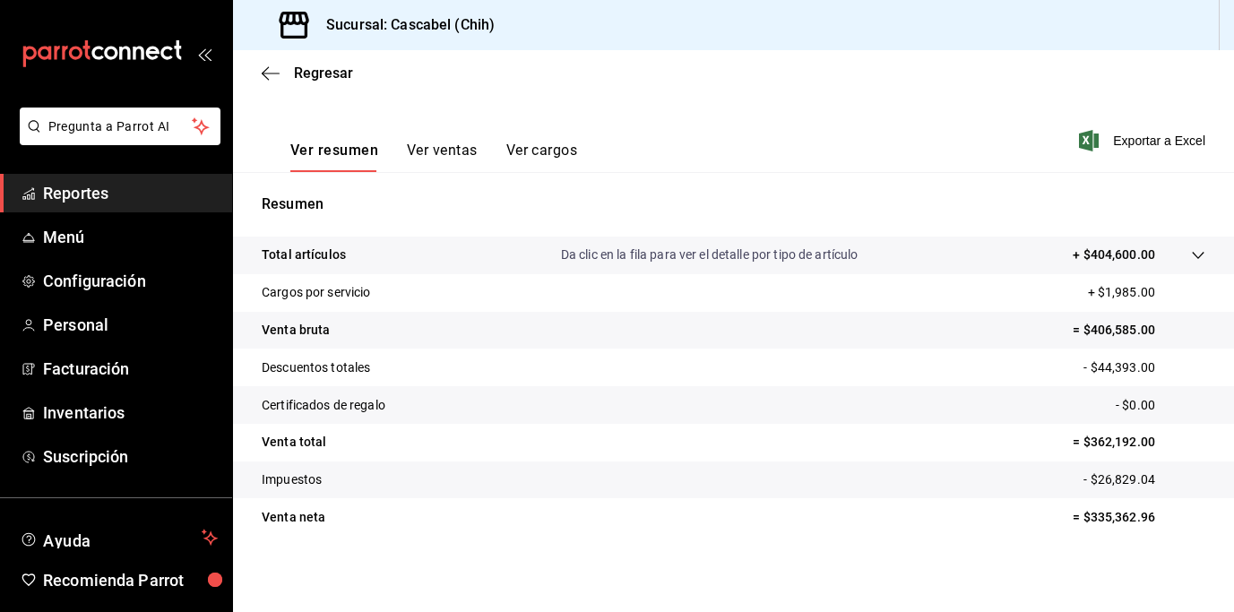
scroll to position [246, 0]
